Goal: Task Accomplishment & Management: Use online tool/utility

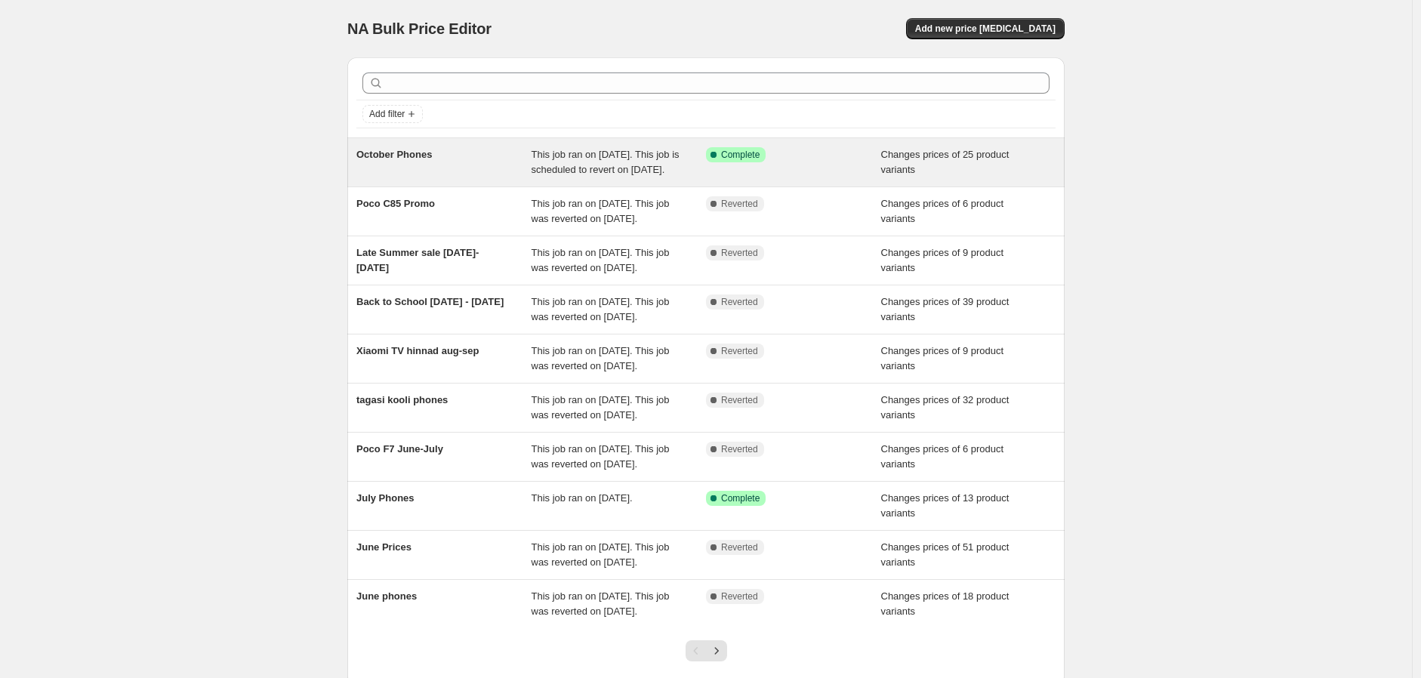
click at [428, 168] on div "October Phones" at bounding box center [443, 162] width 175 height 30
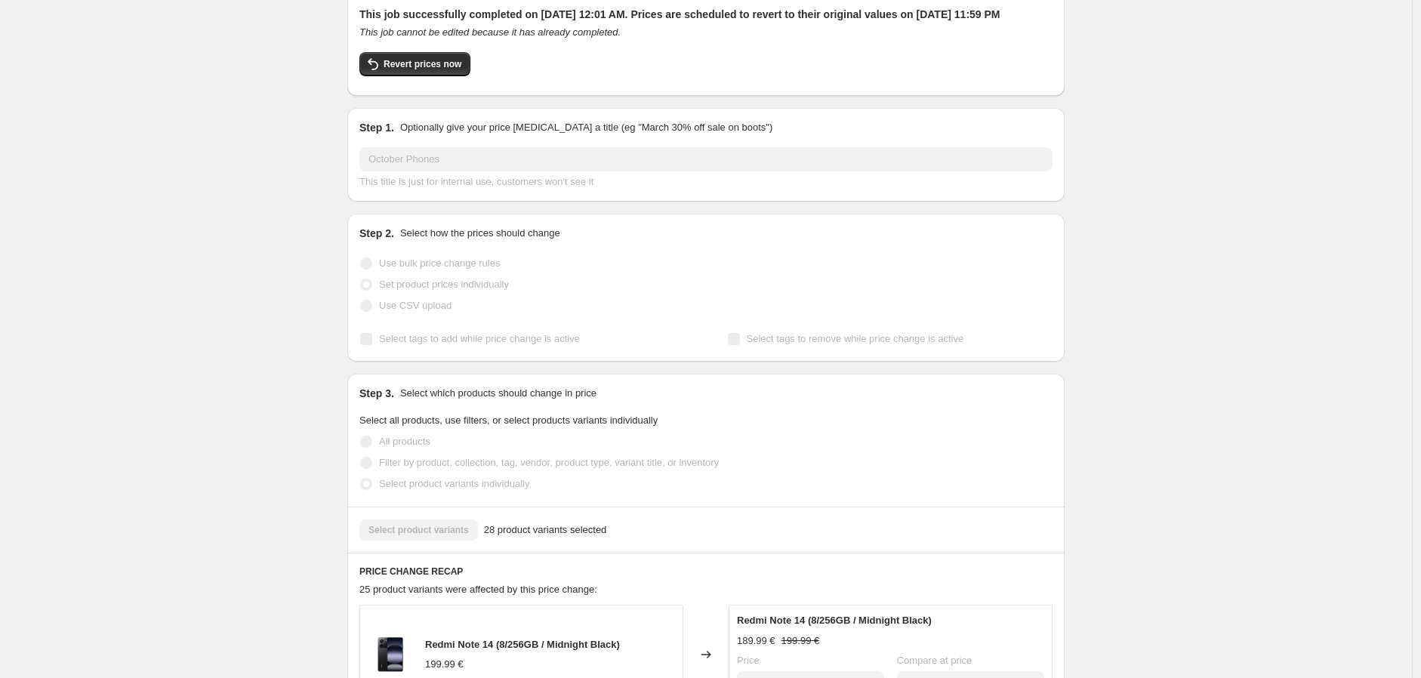
scroll to position [84, 0]
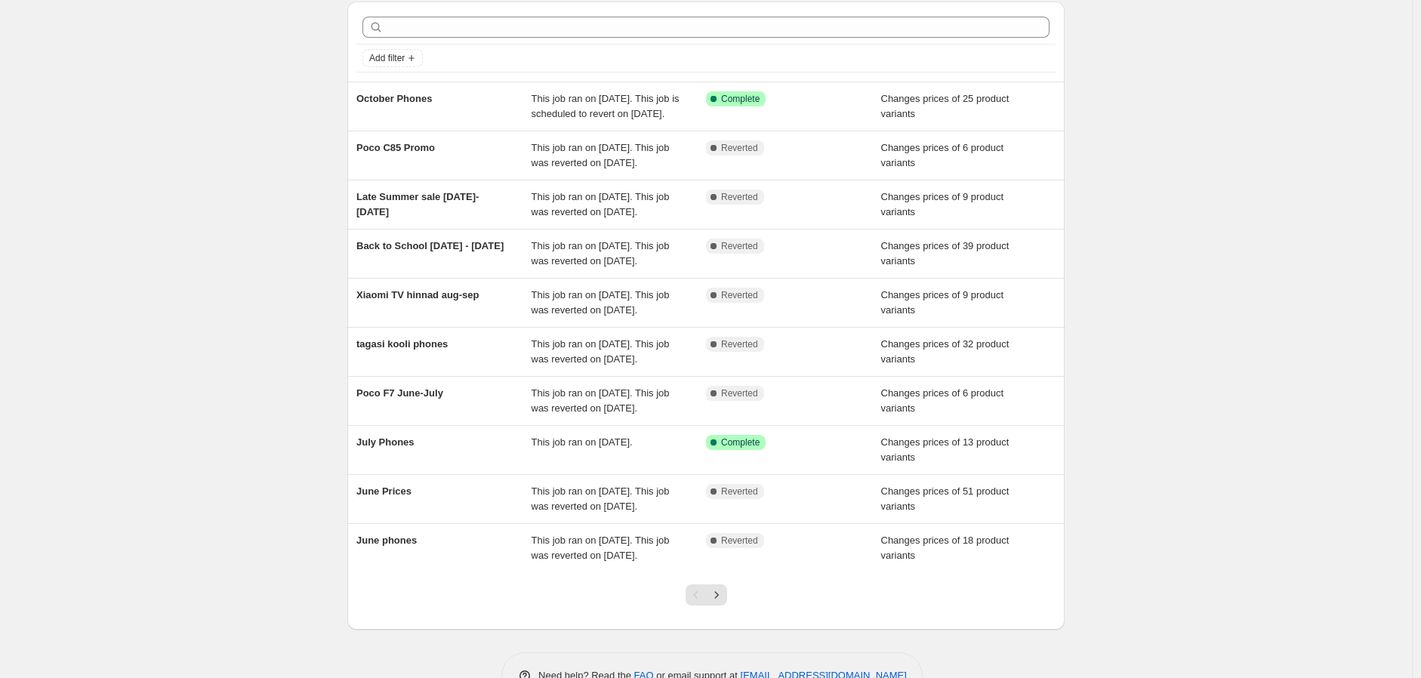
scroll to position [84, 0]
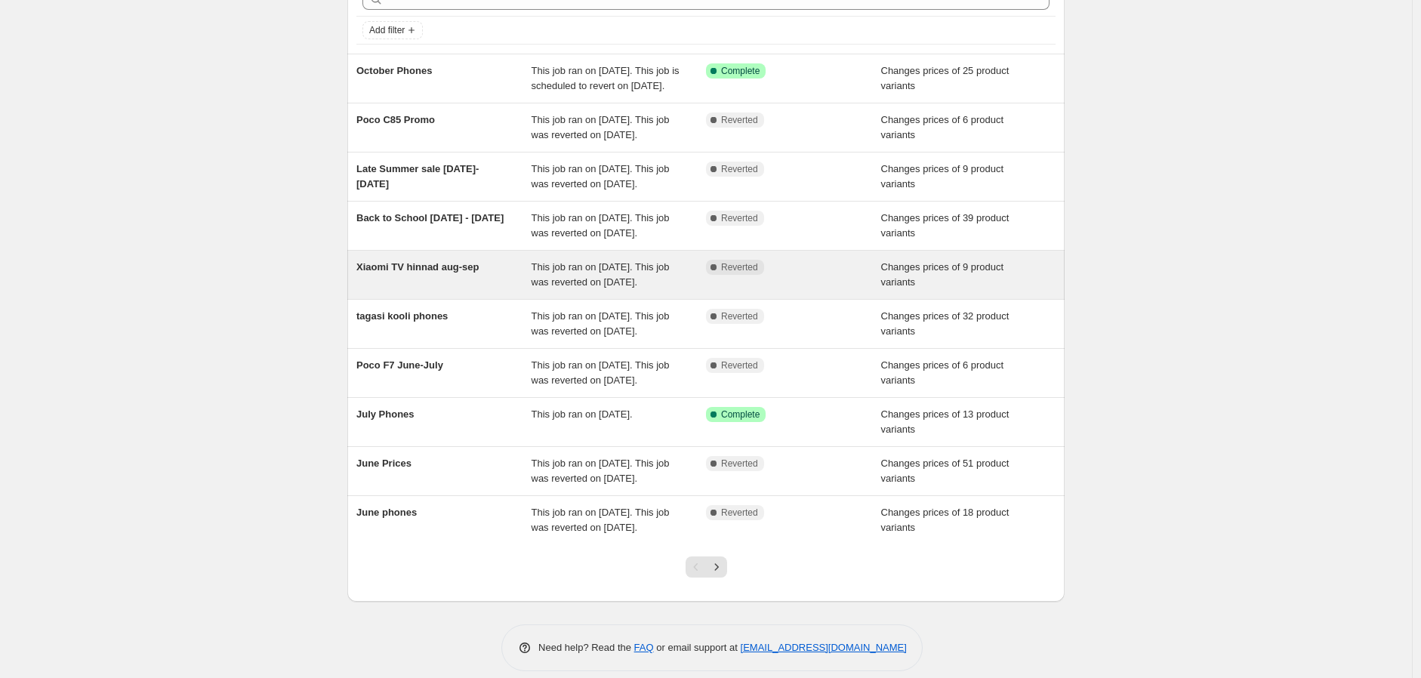
click at [461, 273] on span "Xiaomi TV hinnad aug-sep" at bounding box center [417, 266] width 123 height 11
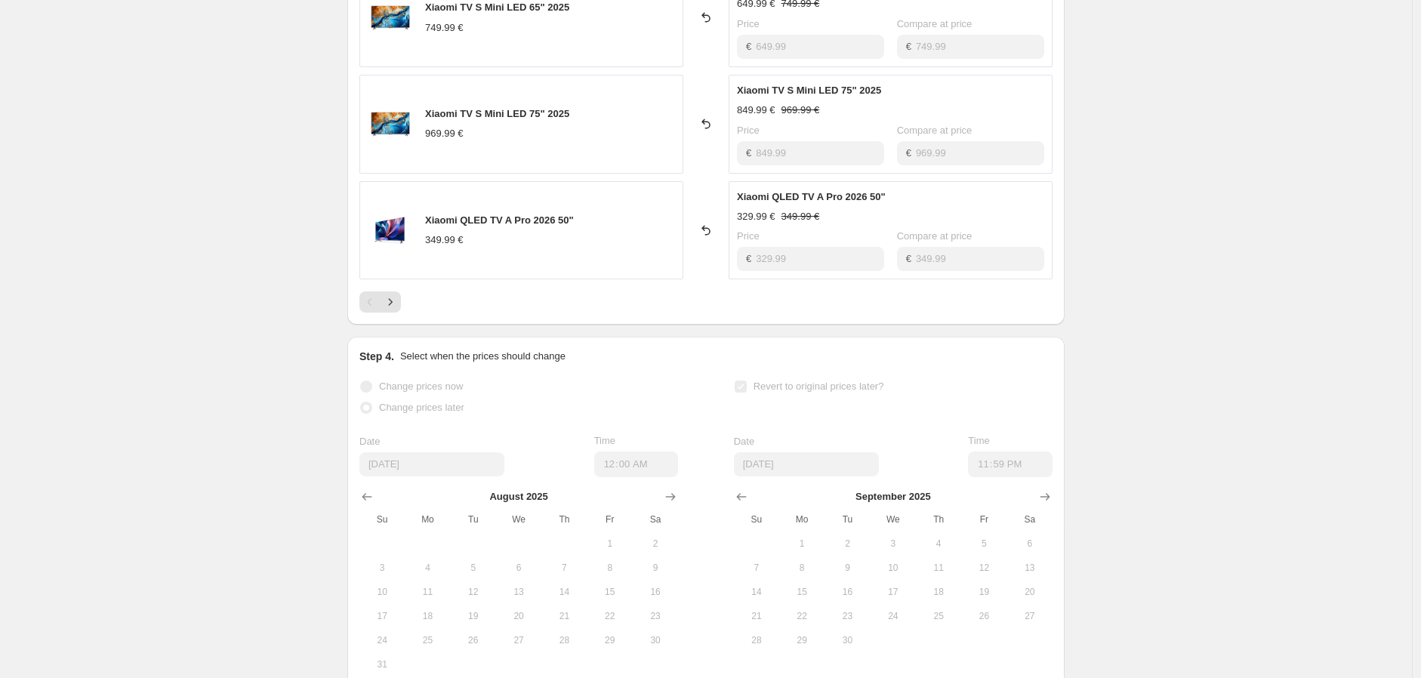
scroll to position [1028, 0]
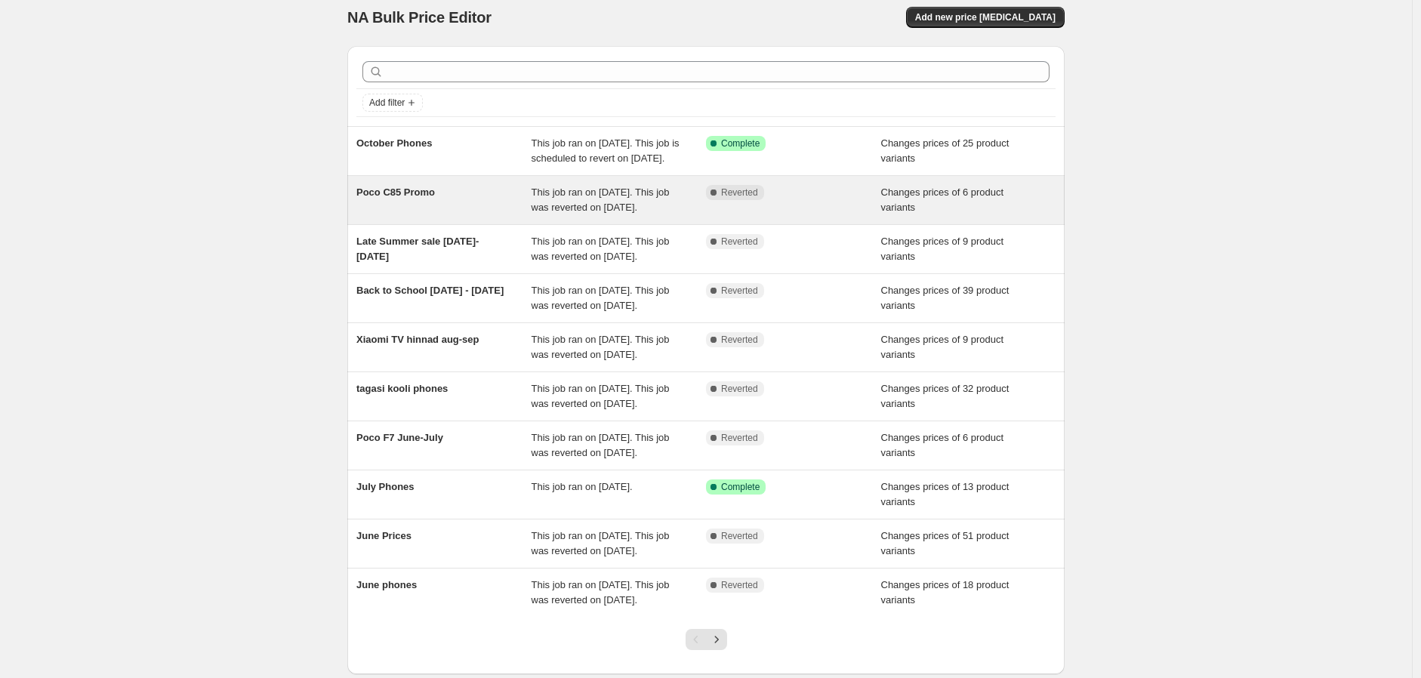
scroll to position [84, 0]
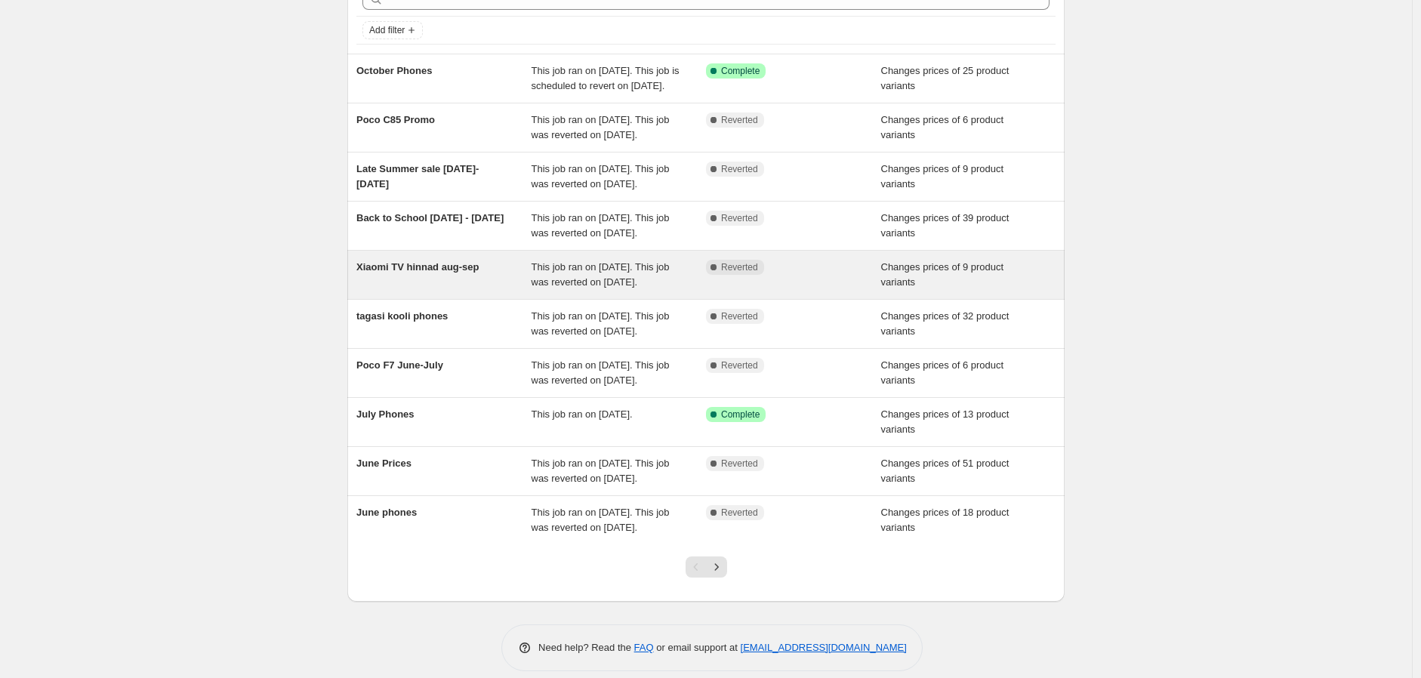
click at [439, 290] on div "Xiaomi TV hinnad aug-sep" at bounding box center [443, 275] width 175 height 30
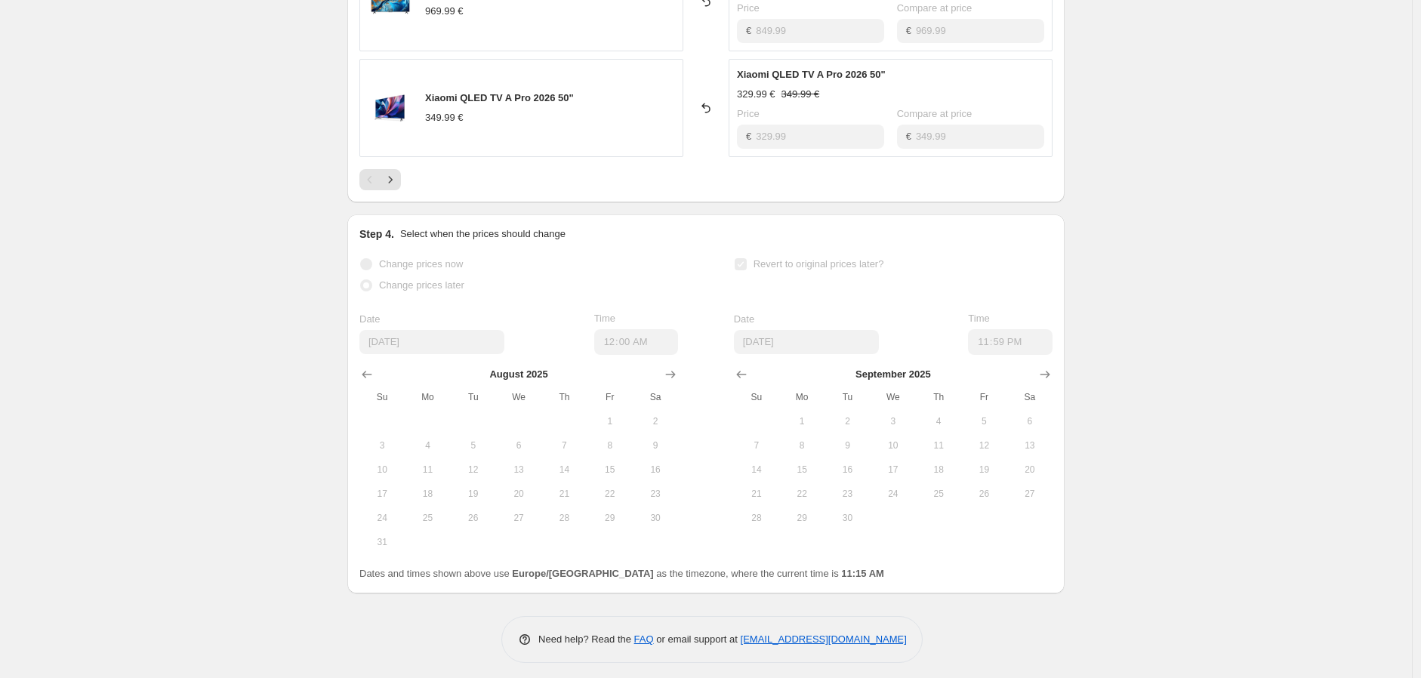
scroll to position [1028, 0]
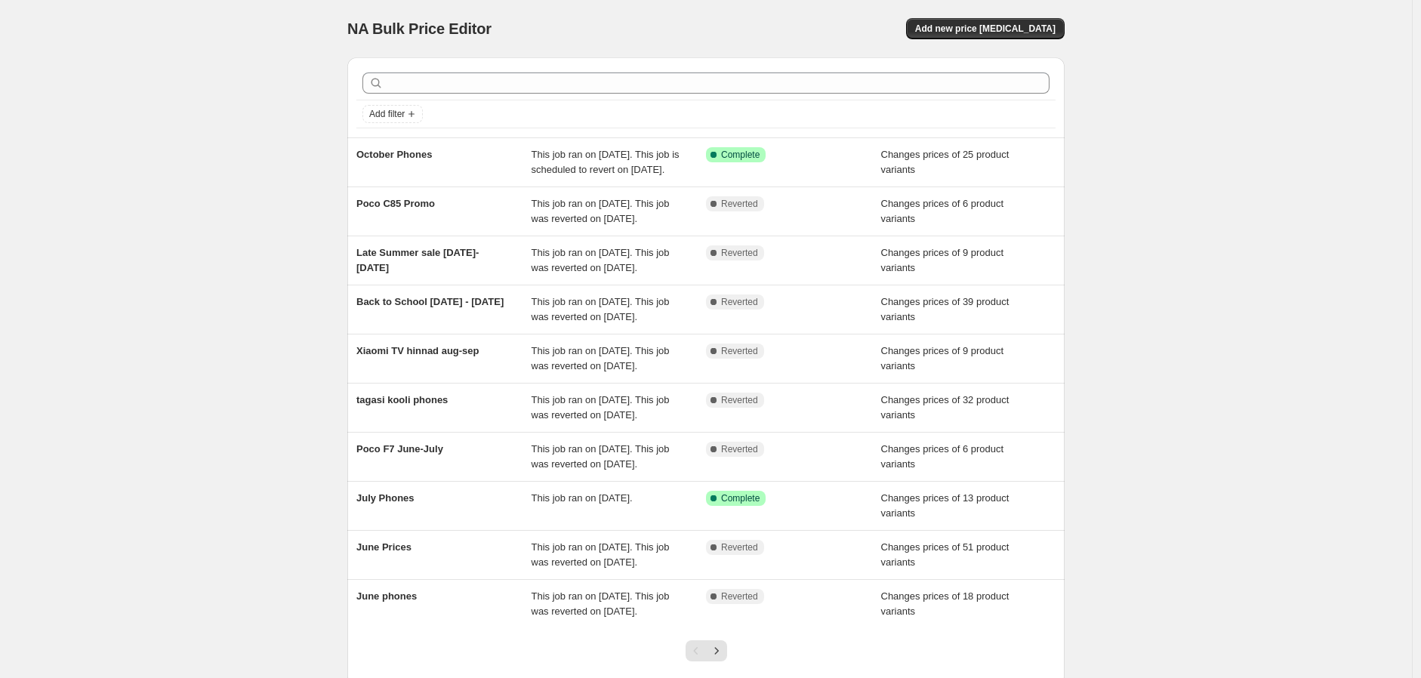
click at [1173, 61] on div "NA Bulk Price Editor. This page is ready NA Bulk Price Editor Add new price cha…" at bounding box center [706, 389] width 1412 height 778
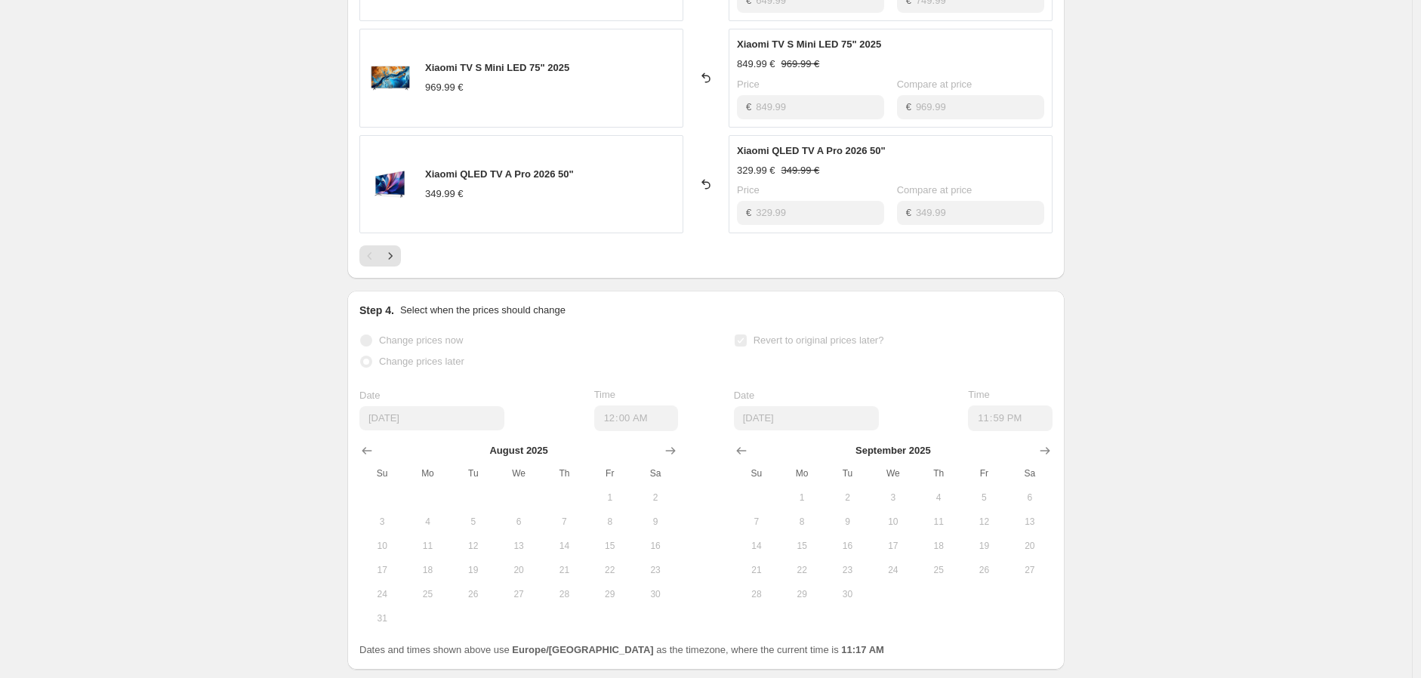
scroll to position [1028, 0]
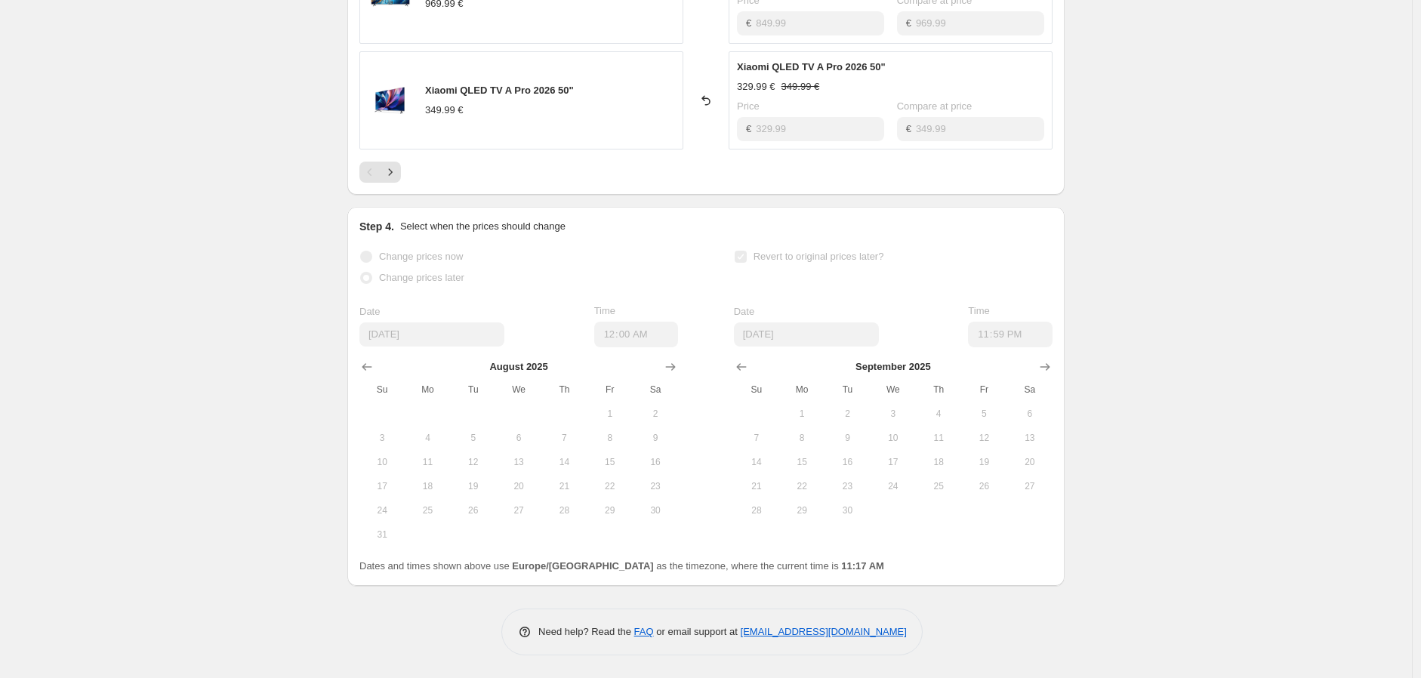
click at [653, 310] on div "Change prices now Change prices later Date [DATE] Time 00:00 [DATE] Su Mo Tu We…" at bounding box center [705, 396] width 693 height 300
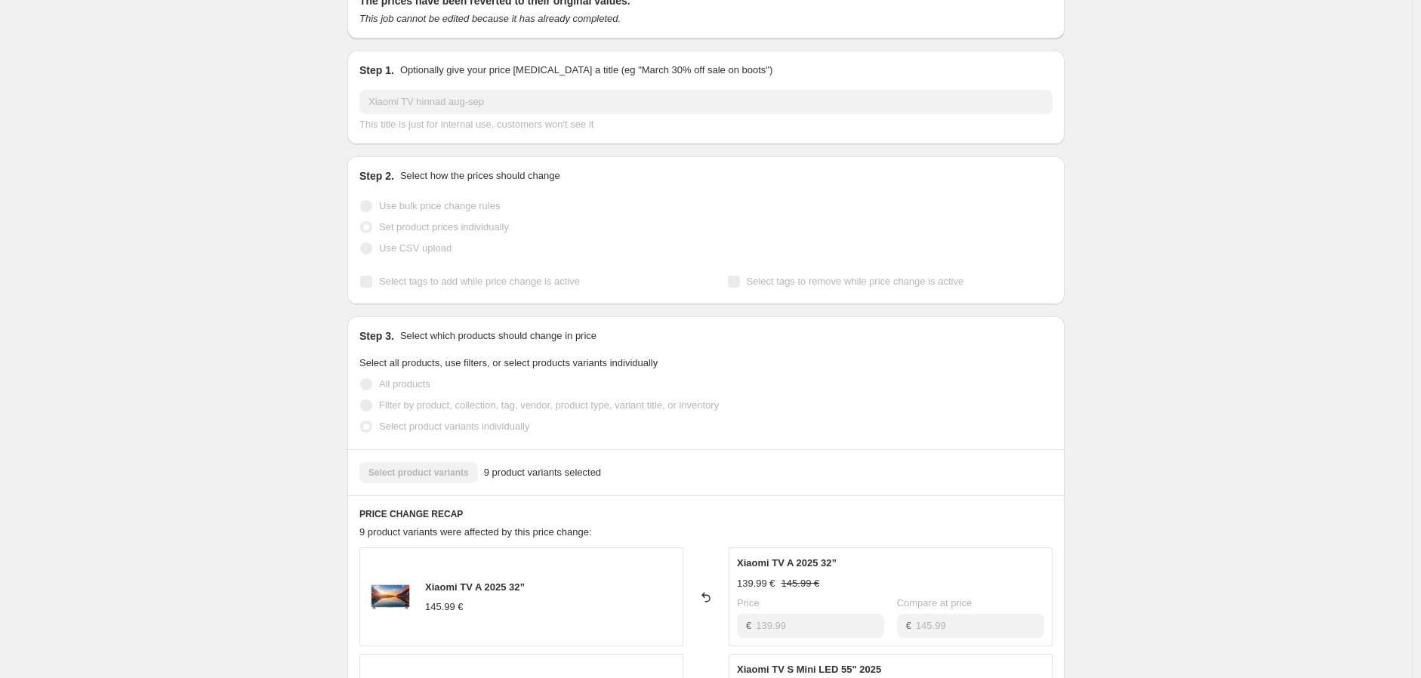
scroll to position [0, 0]
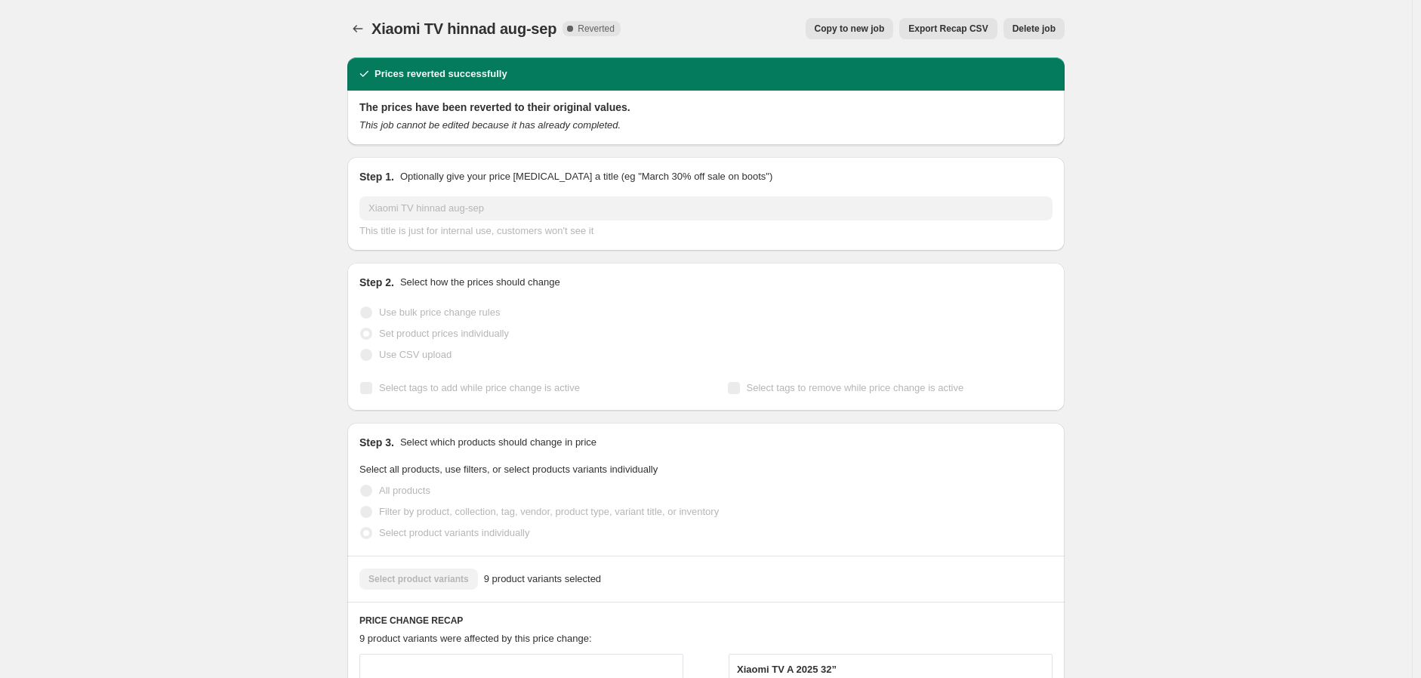
drag, startPoint x: 291, startPoint y: 233, endPoint x: 291, endPoint y: 225, distance: 7.6
click at [364, 23] on icon "Price change jobs" at bounding box center [357, 28] width 15 height 15
